Goal: Find specific page/section: Find specific page/section

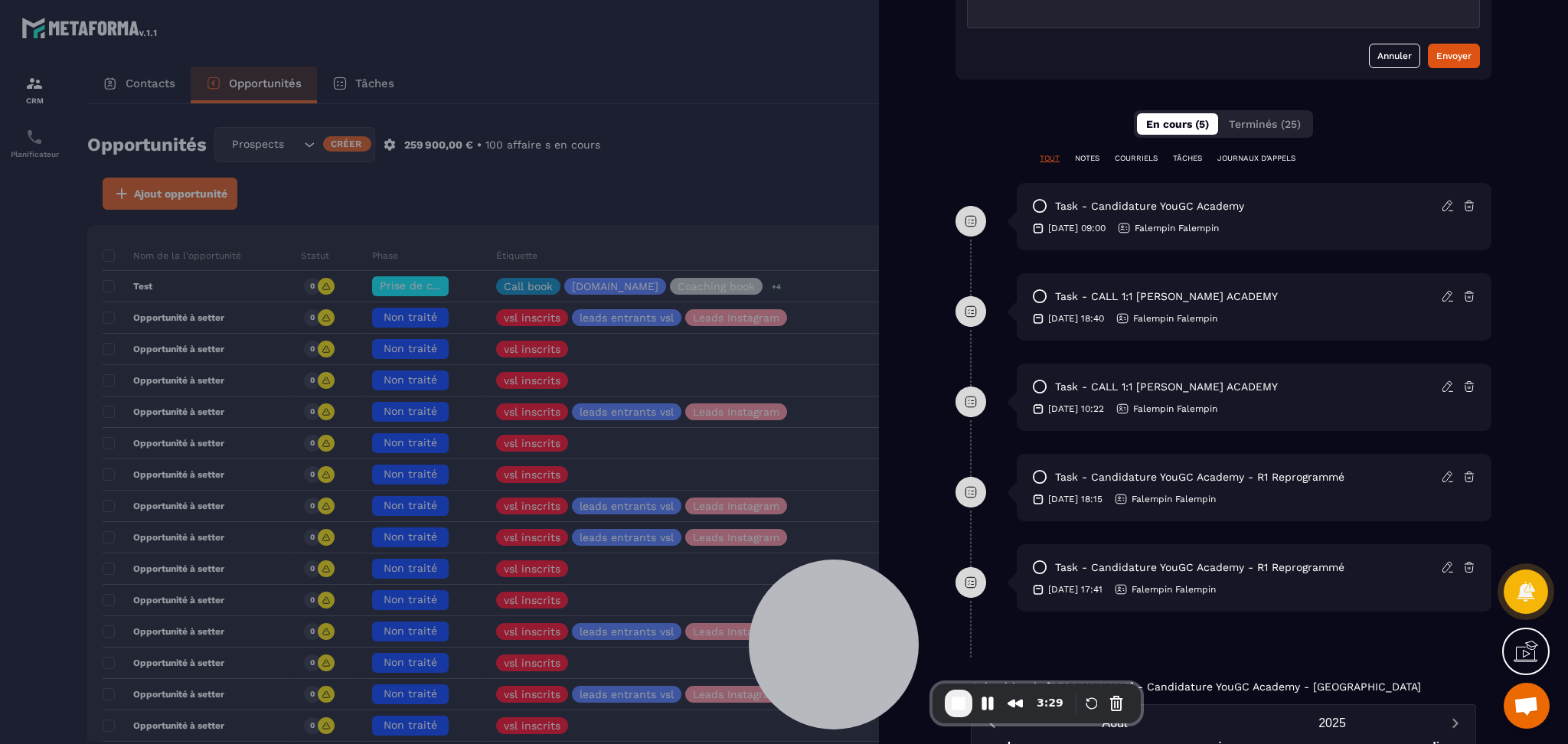
scroll to position [1008, 0]
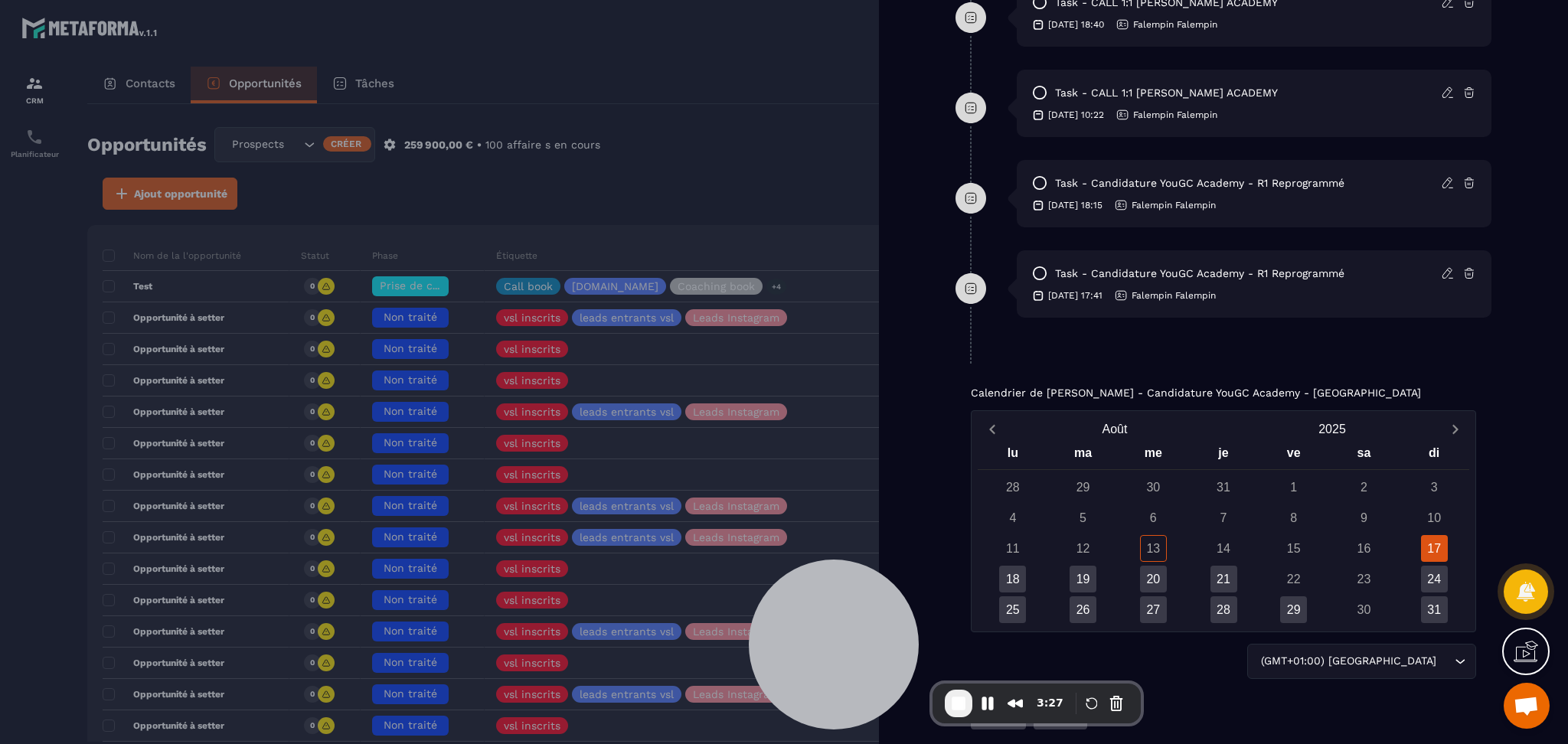
click at [1220, 394] on p "Calendrier de [PERSON_NAME] - Candidature YouGC Academy - [GEOGRAPHIC_DATA]" at bounding box center [1195, 392] width 450 height 13
click at [1057, 386] on p "Calendrier de [PERSON_NAME] - Candidature YouGC Academy - [GEOGRAPHIC_DATA]" at bounding box center [1195, 392] width 450 height 13
click at [785, 61] on div at bounding box center [784, 372] width 1568 height 744
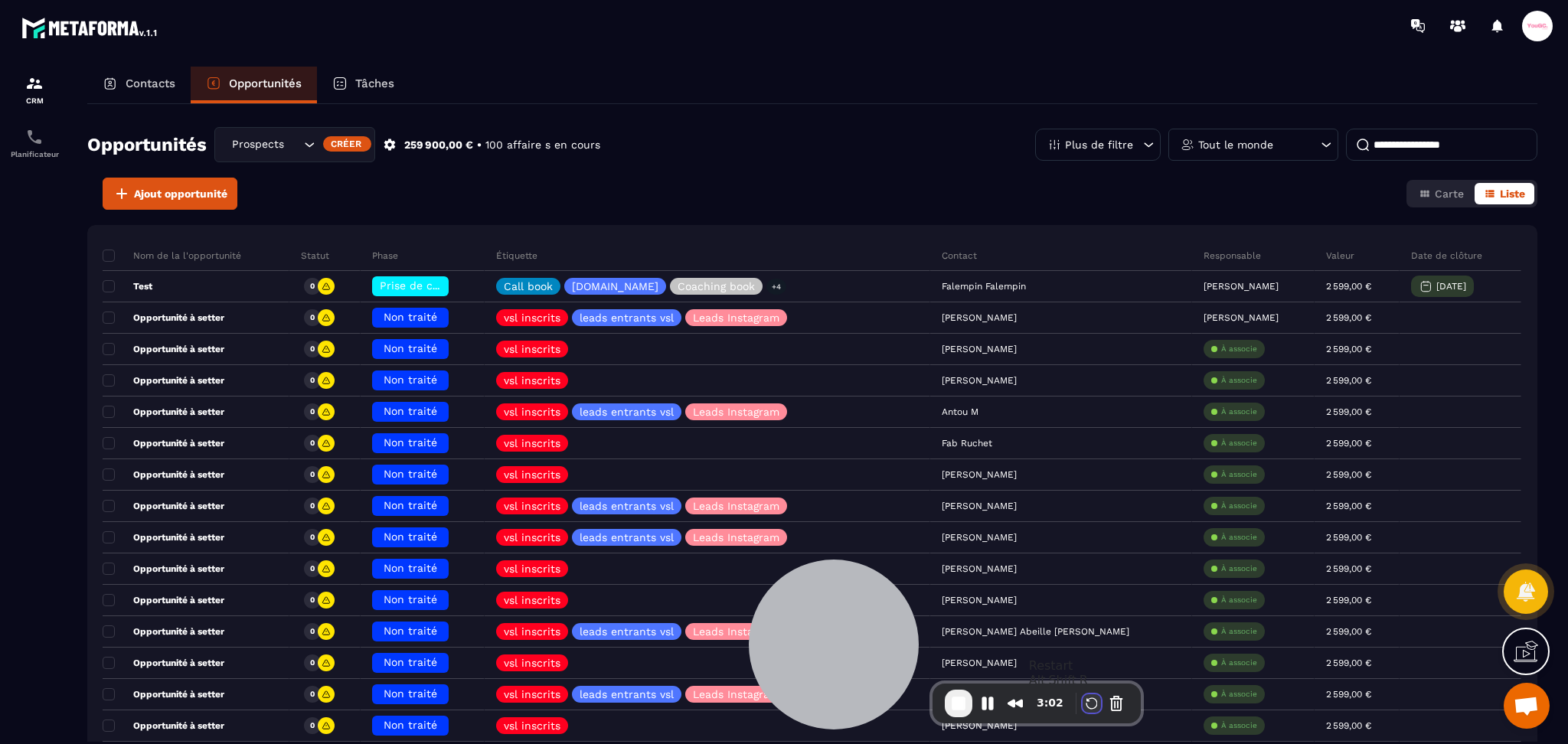
click at [1083, 709] on button "Restart Recording" at bounding box center [1091, 703] width 18 height 18
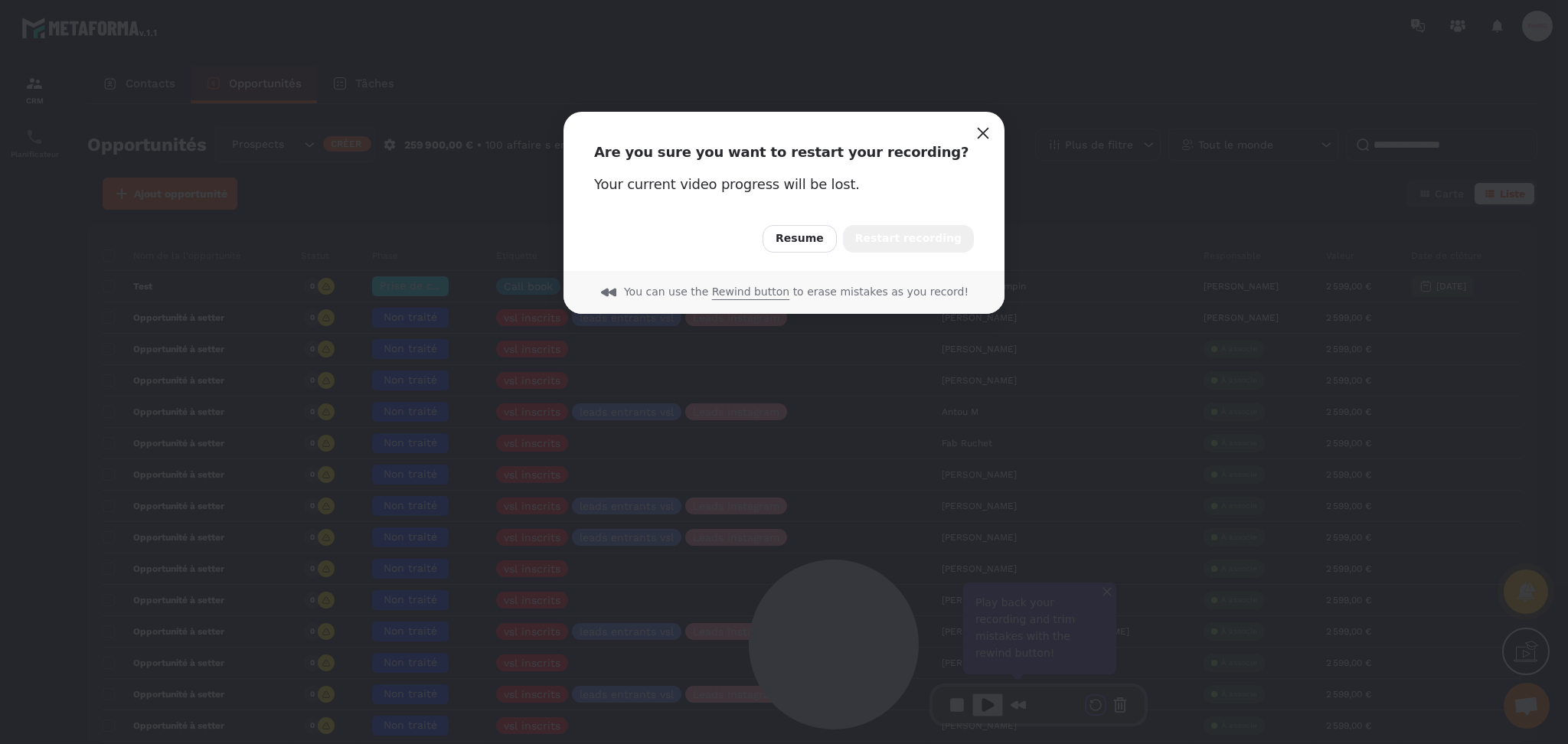
click at [913, 272] on div "You can use the Rewind button to erase mistakes as you record!" at bounding box center [783, 293] width 441 height 43
click at [961, 231] on span "Restart recording" at bounding box center [908, 239] width 106 height 17
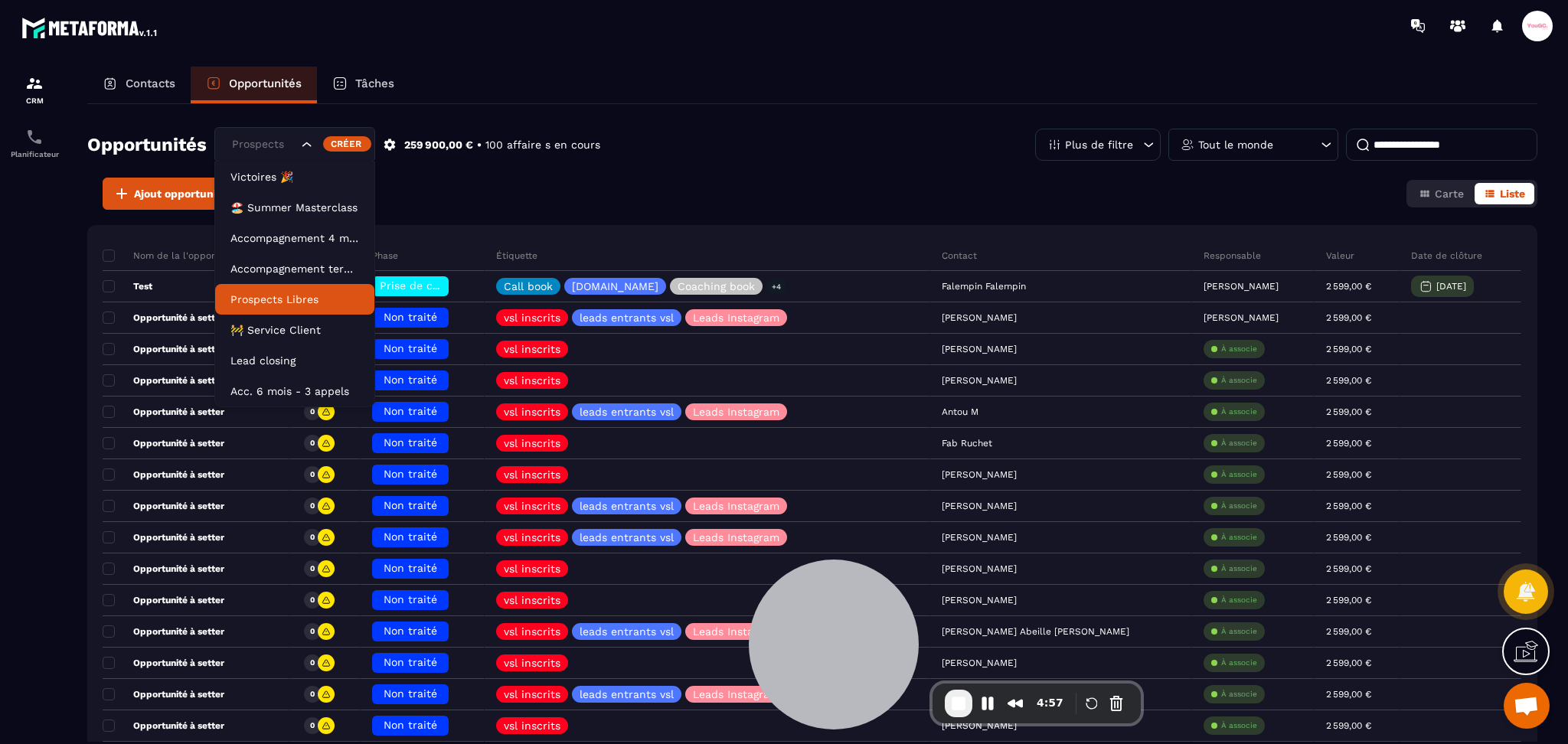
click at [308, 142] on icon "Search for option" at bounding box center [306, 144] width 15 height 15
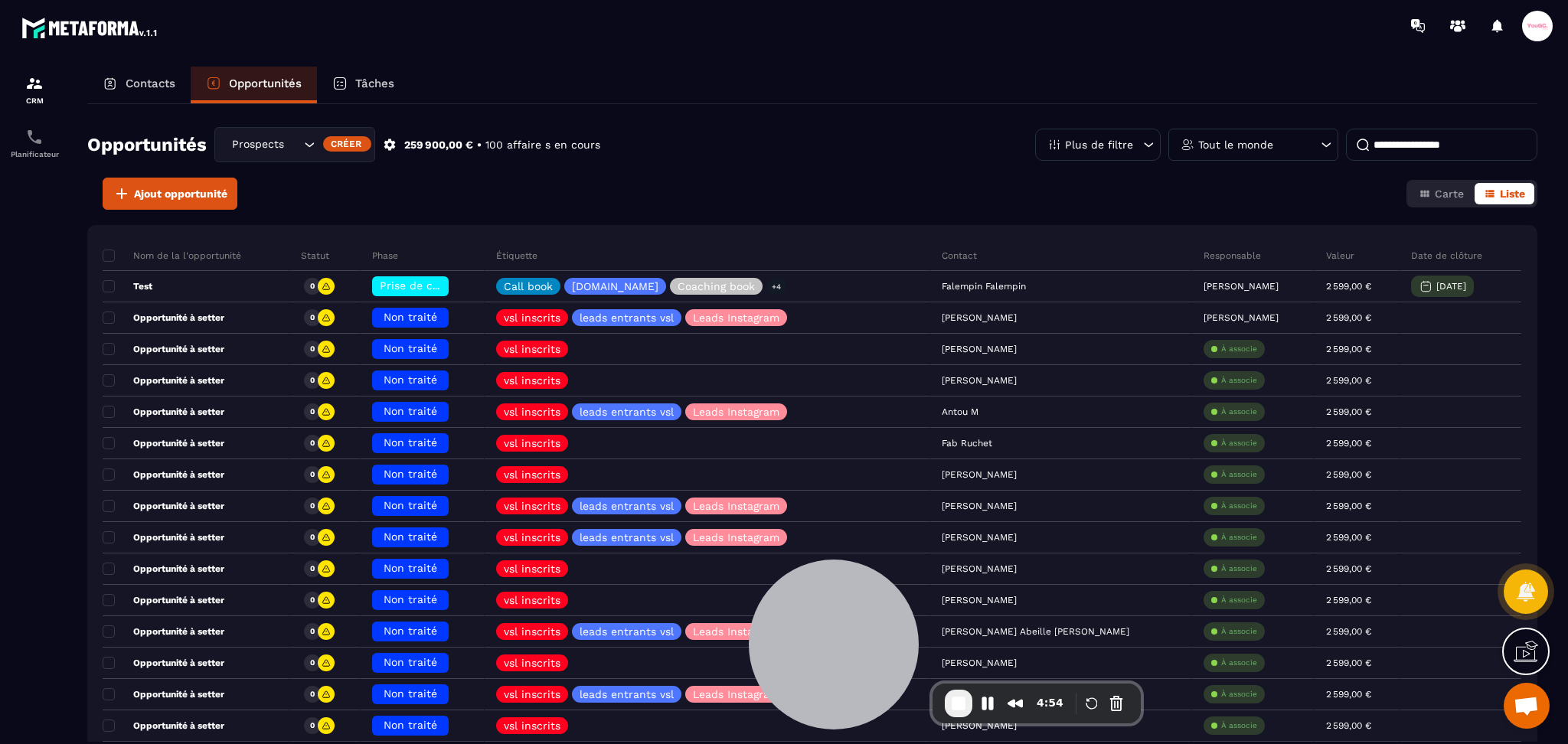
click at [630, 195] on div "Ajout opportunité Carte Liste" at bounding box center [812, 194] width 1450 height 32
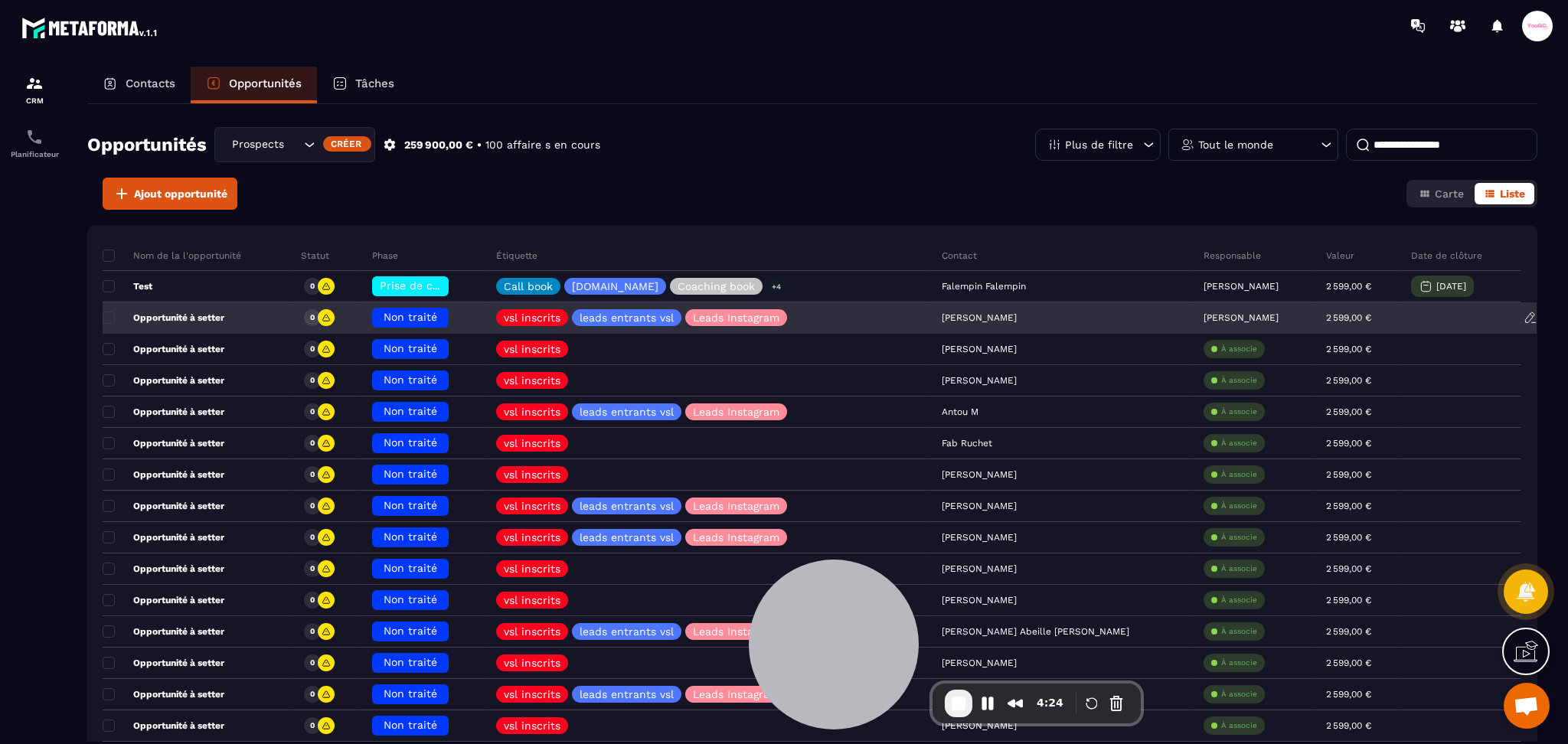
click at [295, 311] on div "0" at bounding box center [324, 319] width 71 height 31
